Goal: Task Accomplishment & Management: Complete application form

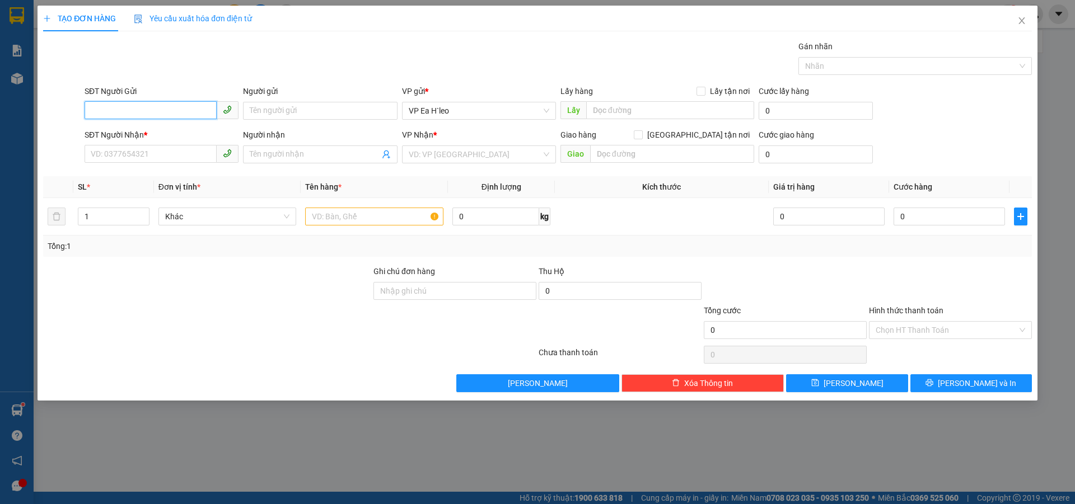
click at [141, 110] on input "SĐT Người Gửi" at bounding box center [151, 110] width 132 height 18
paste input "0838026580"
type input "0838026580"
click at [624, 110] on input "text" at bounding box center [670, 110] width 168 height 18
click at [617, 152] on input "text" at bounding box center [672, 154] width 164 height 18
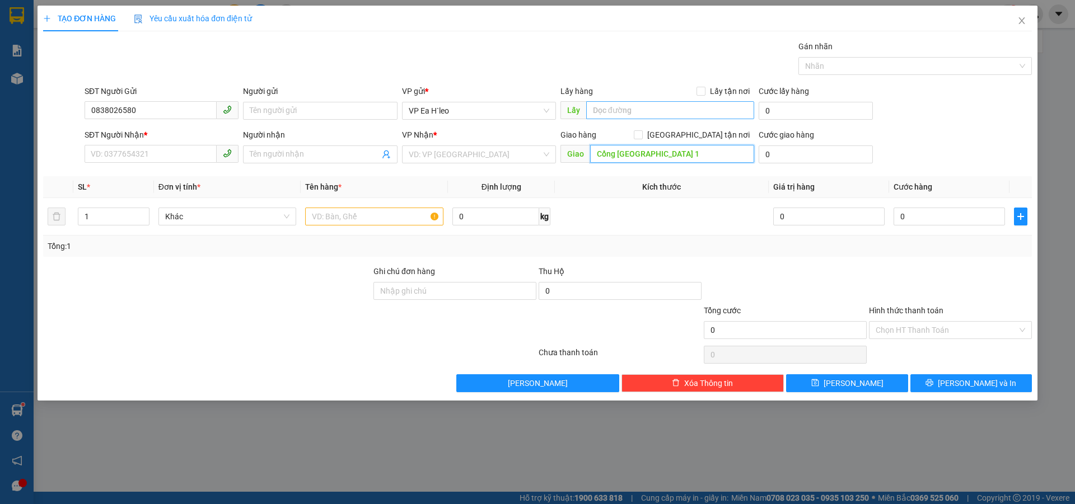
type input "Cổng [GEOGRAPHIC_DATA] 1"
click at [592, 114] on input "text" at bounding box center [670, 110] width 168 height 18
type input "Ngã Ba Nam Đàn"
click at [387, 218] on input "text" at bounding box center [374, 217] width 138 height 18
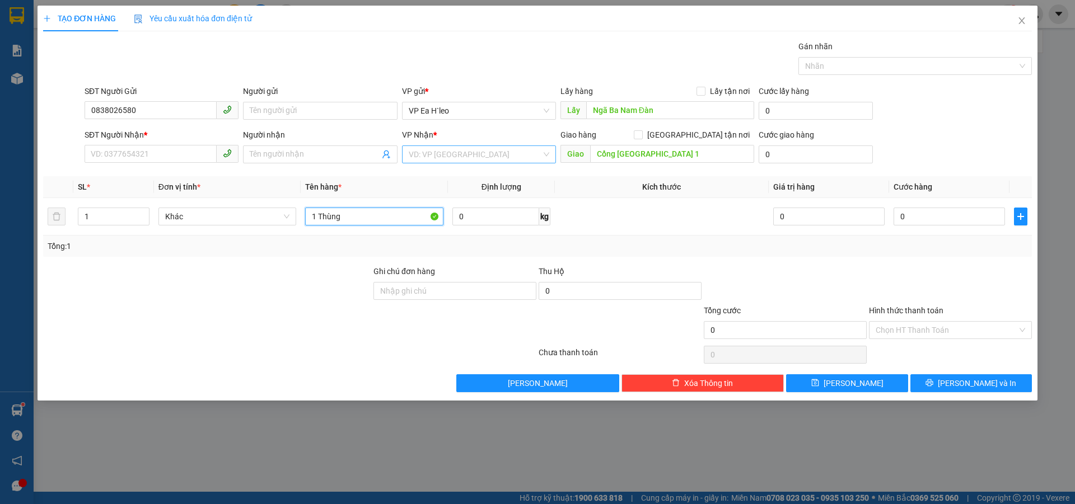
type input "1 Thùng"
click at [458, 161] on input "search" at bounding box center [475, 154] width 133 height 17
click at [461, 190] on div "VP Bến Xe Miền Đông" at bounding box center [479, 195] width 141 height 12
click at [967, 266] on div at bounding box center [950, 284] width 165 height 39
click at [166, 153] on input "SĐT Người Nhận *" at bounding box center [151, 154] width 132 height 18
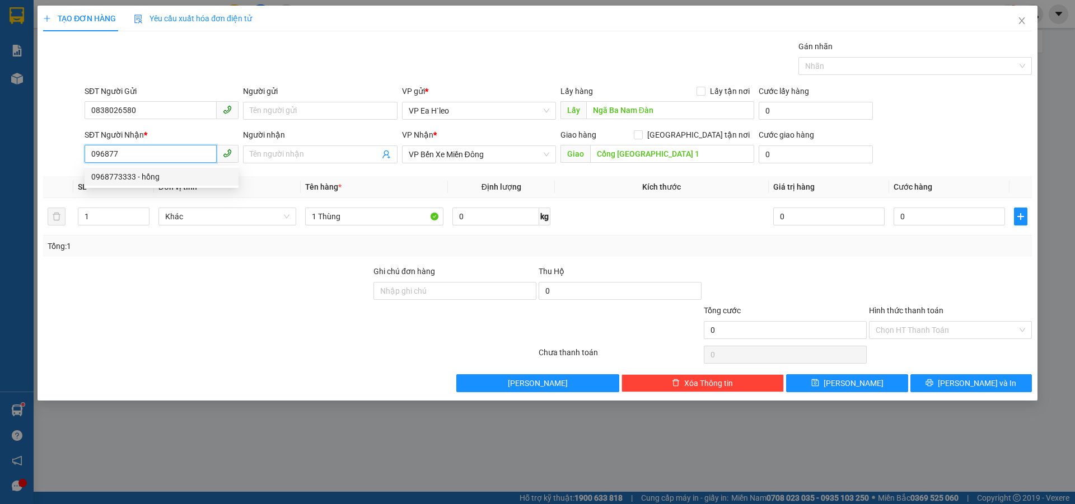
click at [131, 180] on div "0968773333 - hồng" at bounding box center [161, 177] width 141 height 12
type input "0968773333"
type input "hồng"
click at [479, 154] on span "VP An Sương" at bounding box center [479, 154] width 141 height 17
type input "0968773333"
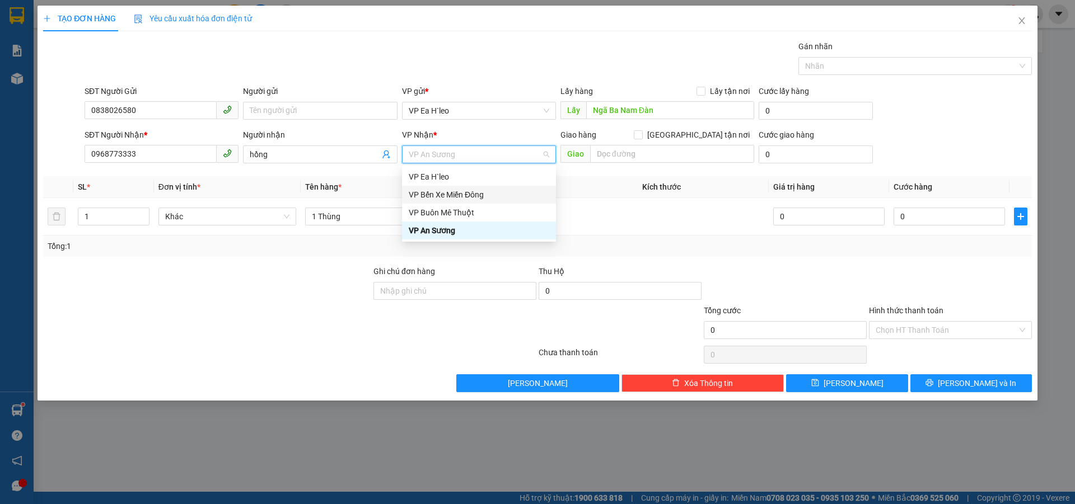
click at [484, 196] on div "VP Bến Xe Miền Đông" at bounding box center [479, 195] width 141 height 12
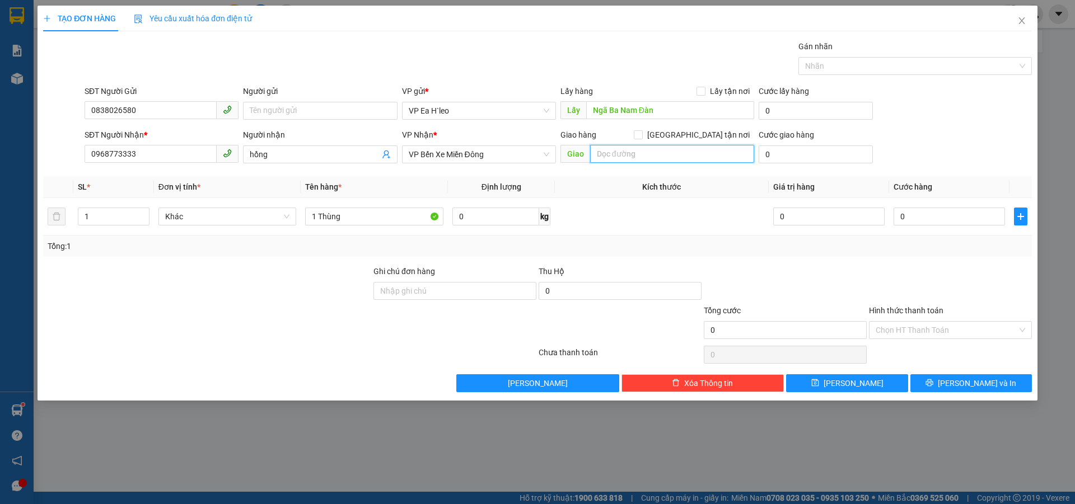
click at [621, 153] on input "text" at bounding box center [672, 154] width 164 height 18
type input "Cổng [GEOGRAPHIC_DATA] 1"
click at [846, 385] on span "[PERSON_NAME]" at bounding box center [853, 383] width 60 height 12
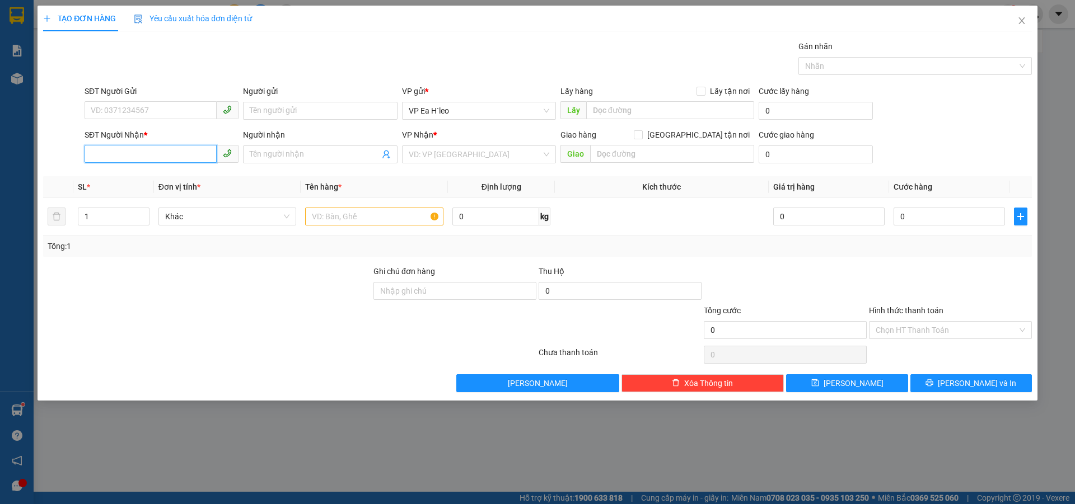
click at [150, 151] on input "SĐT Người Nhận *" at bounding box center [151, 154] width 132 height 18
type input "0777933445"
click at [107, 178] on div "0777933445 - KH chưa có số NN" at bounding box center [161, 177] width 141 height 12
type input "KH chưa có số NN"
type input "ngã tư [GEOGRAPHIC_DATA]"
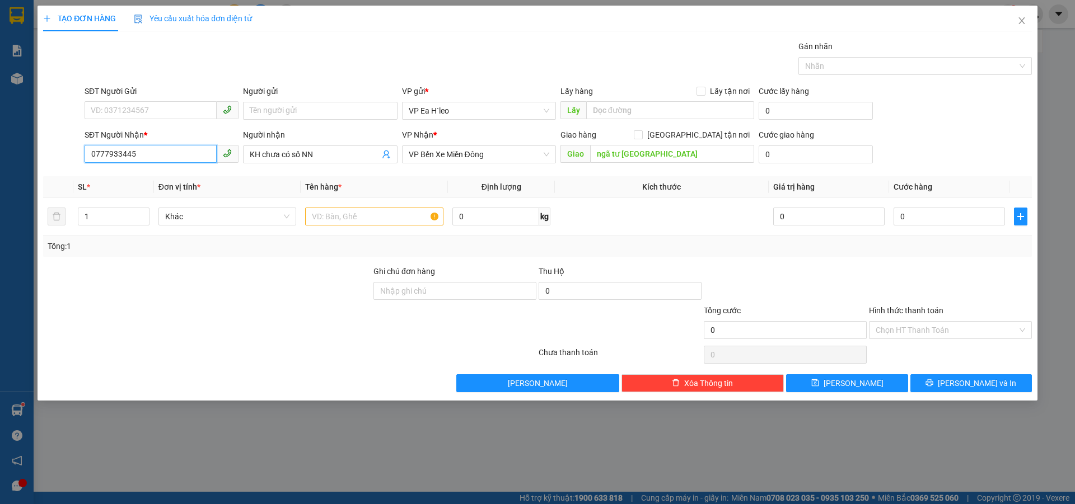
type input "0777933445"
click at [162, 111] on input "SĐT Người Gửi" at bounding box center [151, 110] width 132 height 18
paste input "0782710200"
click at [184, 135] on div "0782710200" at bounding box center [161, 133] width 141 height 12
type input "0782710200"
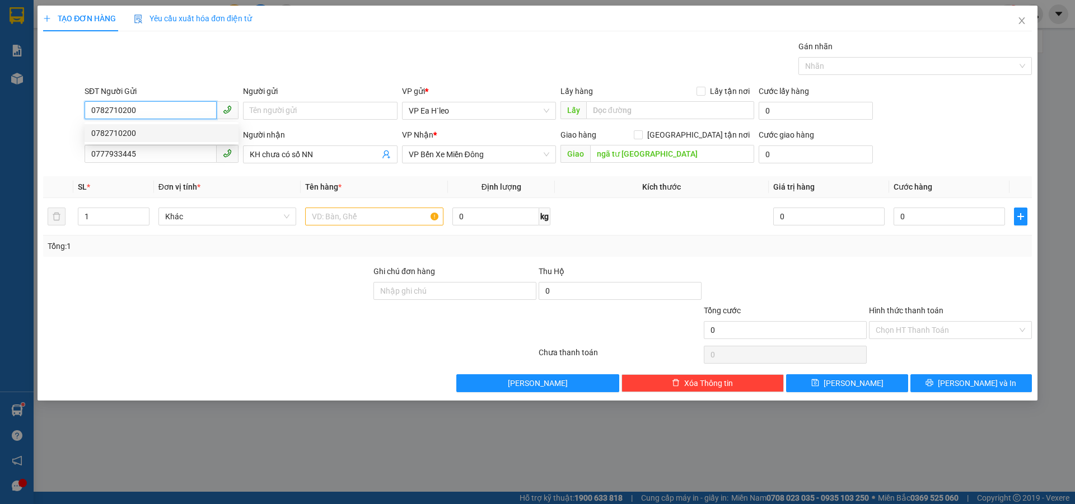
type input "cổng easia"
type input "0782710200"
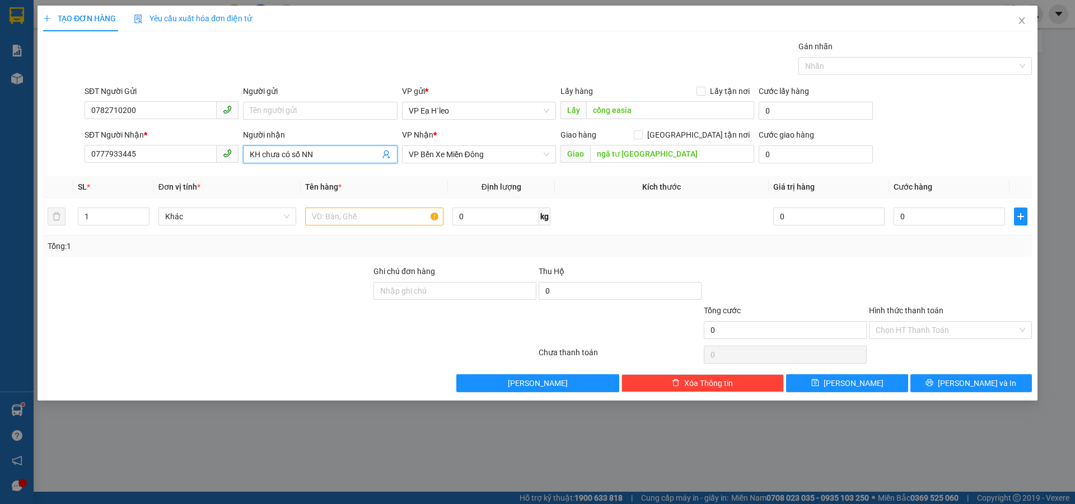
drag, startPoint x: 324, startPoint y: 154, endPoint x: 206, endPoint y: 171, distance: 119.3
click at [206, 171] on div "Transit Pickup Surcharge Ids Transit Deliver Surcharge Ids Transit Deliver Surc…" at bounding box center [537, 216] width 989 height 352
click at [339, 221] on input "text" at bounding box center [374, 217] width 138 height 18
click at [641, 245] on div "Tổng: 1" at bounding box center [538, 246] width 980 height 12
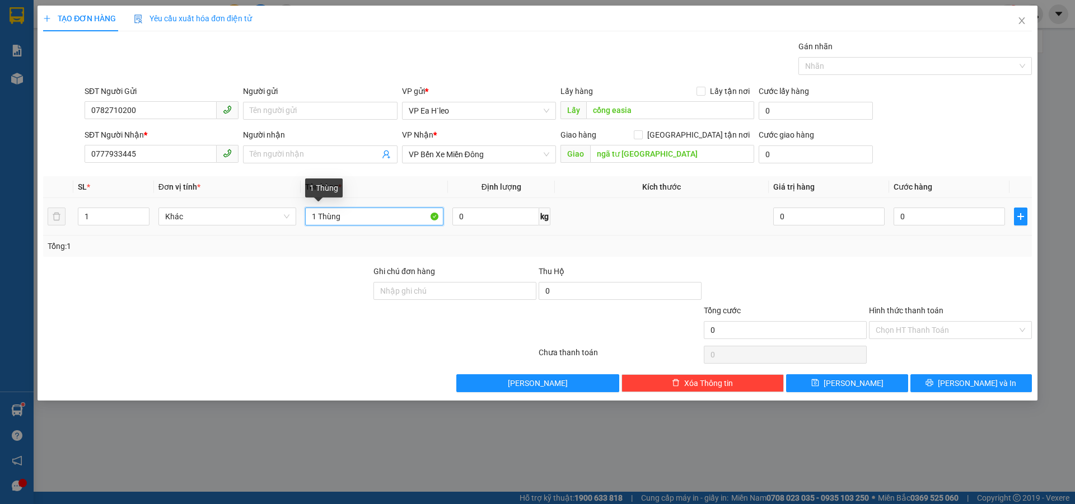
click at [360, 223] on input "1 Thùng" at bounding box center [374, 217] width 138 height 18
type input "1 [PERSON_NAME] gửi tài 20h30"
click at [699, 442] on div "TẠO ĐƠN HÀNG Yêu cầu xuất hóa đơn điện tử Transit Pickup Surcharge Ids Transit …" at bounding box center [537, 252] width 1075 height 504
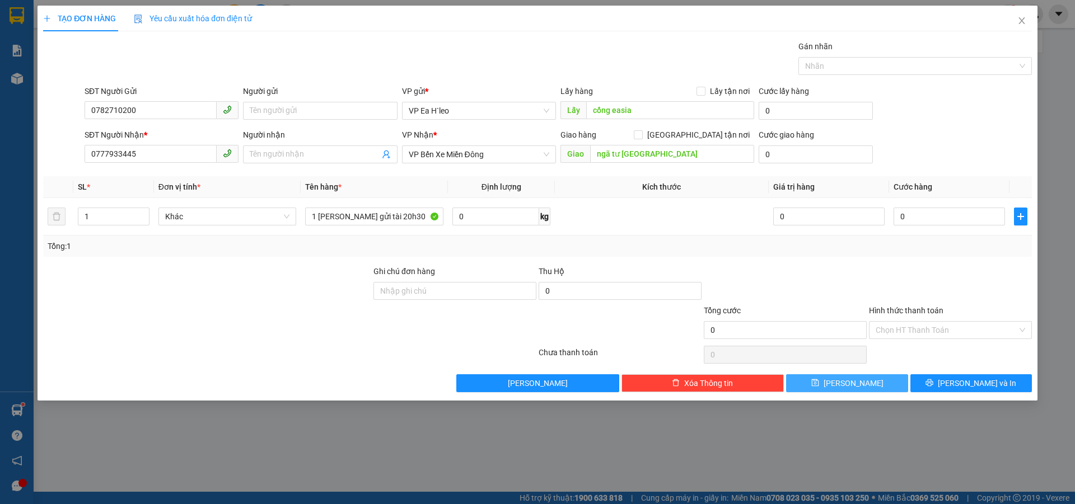
click at [864, 384] on button "[PERSON_NAME]" at bounding box center [846, 383] width 121 height 18
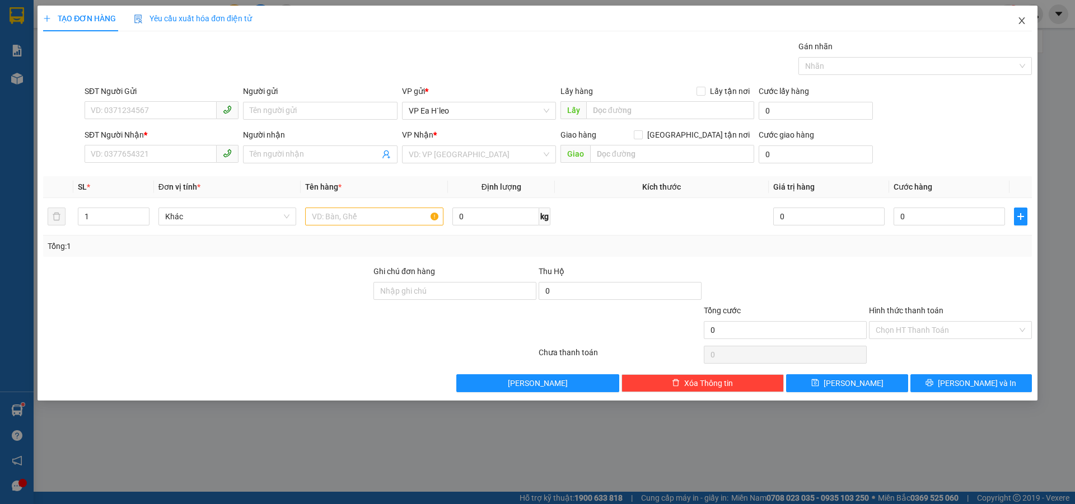
click at [1018, 18] on icon "close" at bounding box center [1021, 20] width 9 height 9
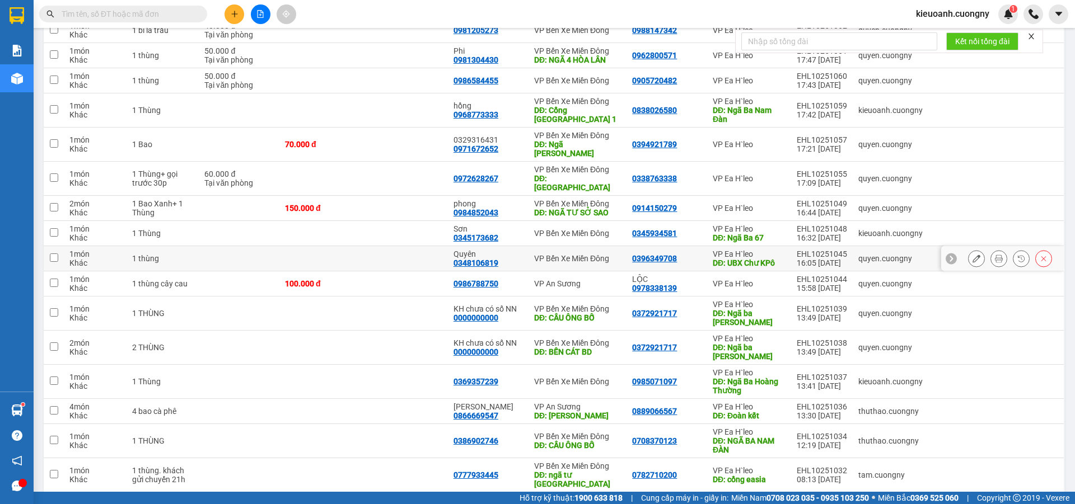
scroll to position [240, 0]
